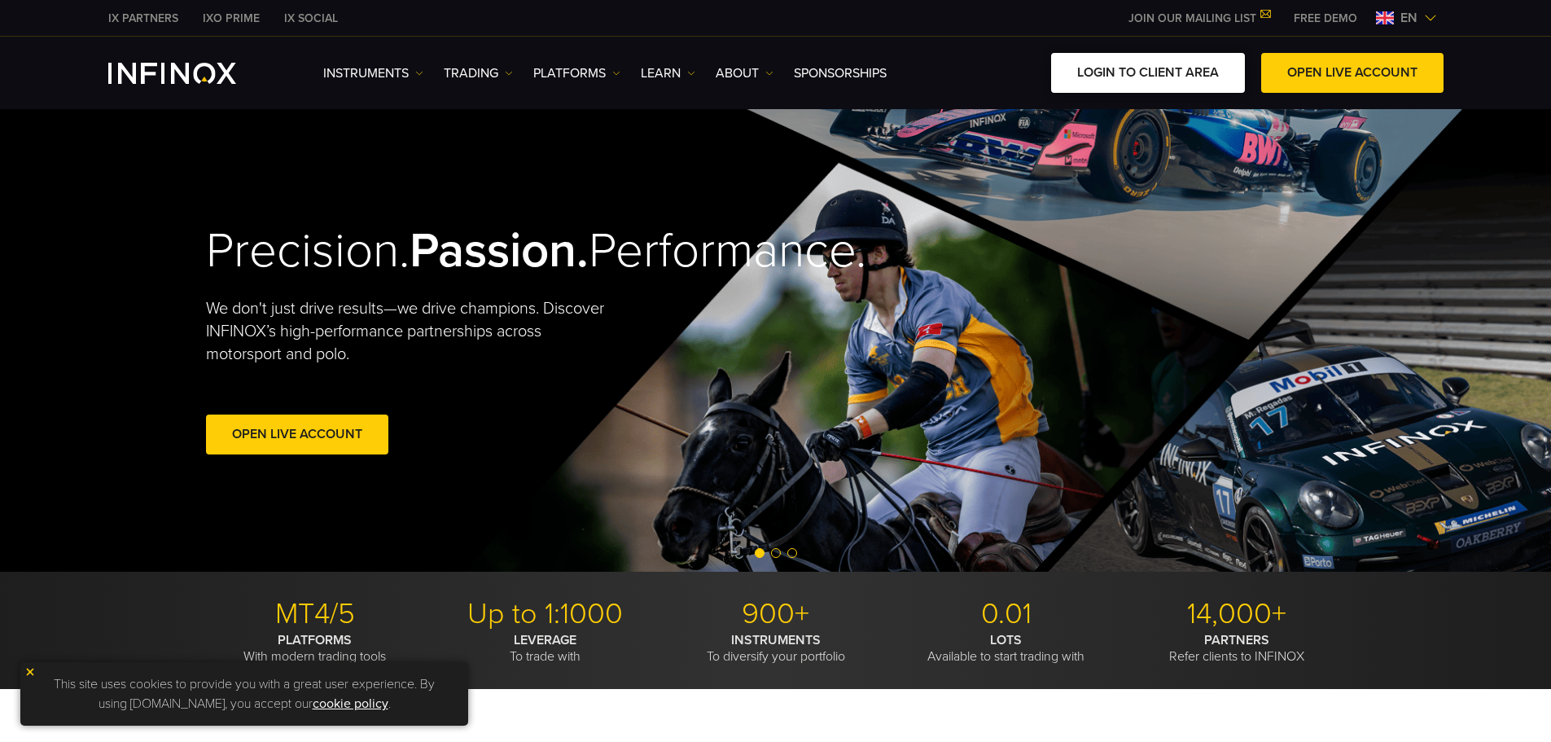
click at [1180, 80] on link "LOGIN TO CLIENT AREA" at bounding box center [1148, 73] width 194 height 40
click at [1199, 63] on link "LOGIN TO CLIENT AREA" at bounding box center [1148, 73] width 194 height 40
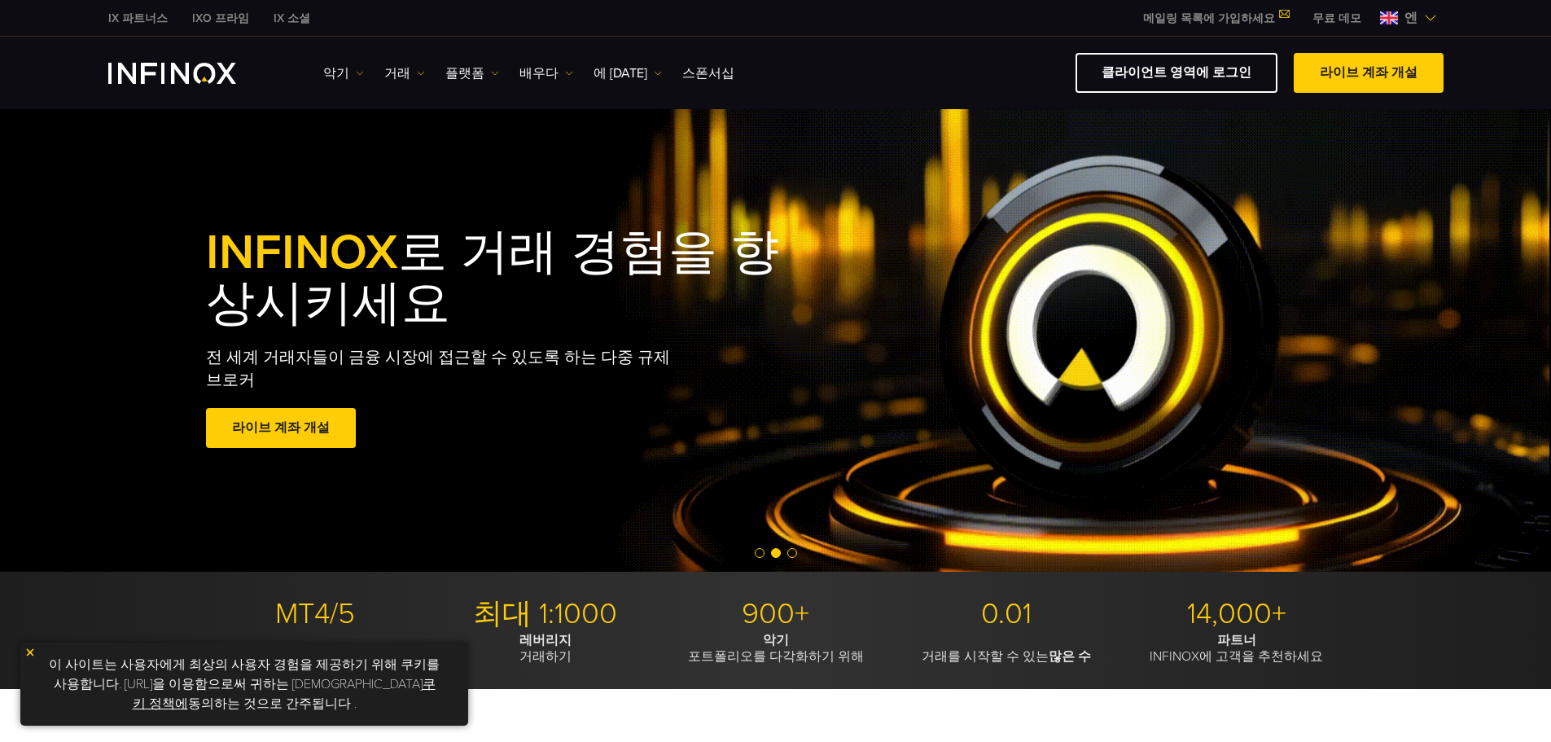
click at [810, 195] on div "INFINOX 로 거래 경험을 향상시키세요 전 세계 거래자들이 금융 시장에 접근할 수 있도록 하는 다중 규제 브로커 라이브 계좌 개설 Exce…" at bounding box center [775, 340] width 1551 height 462
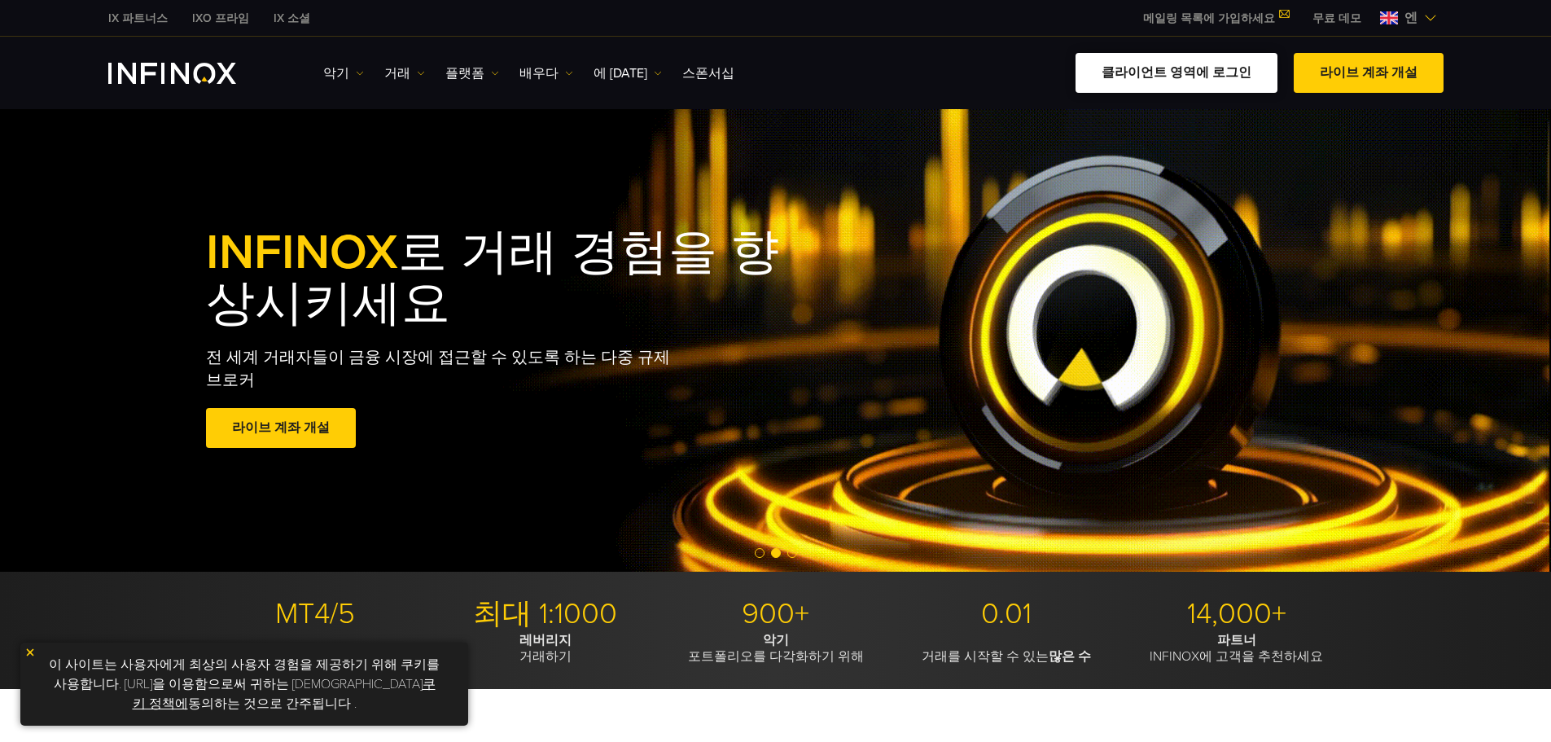
click at [1191, 69] on font "클라이언트 영역에 로그인" at bounding box center [1176, 72] width 150 height 16
